Goal: Task Accomplishment & Management: Complete application form

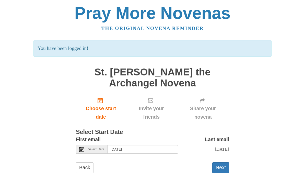
scroll to position [6, 0]
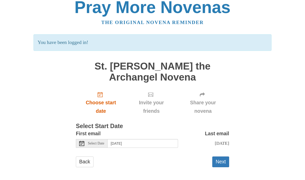
click at [103, 103] on span "Choose start date" at bounding box center [101, 106] width 40 height 17
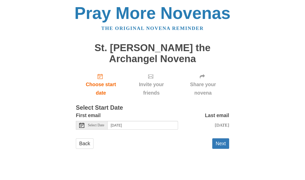
click at [96, 126] on div "Select Date" at bounding box center [92, 125] width 32 height 9
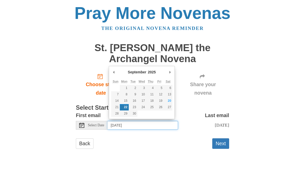
type input "Saturday, September 20th"
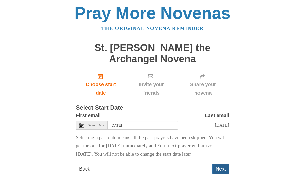
click at [222, 165] on button "Next" at bounding box center [220, 168] width 17 height 10
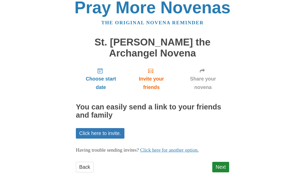
scroll to position [11, 0]
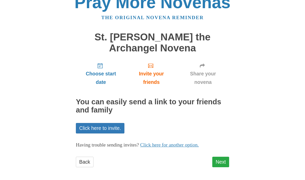
click at [223, 163] on link "Next" at bounding box center [220, 162] width 17 height 10
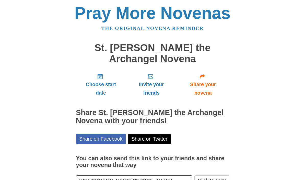
scroll to position [12, 0]
